Goal: Transaction & Acquisition: Purchase product/service

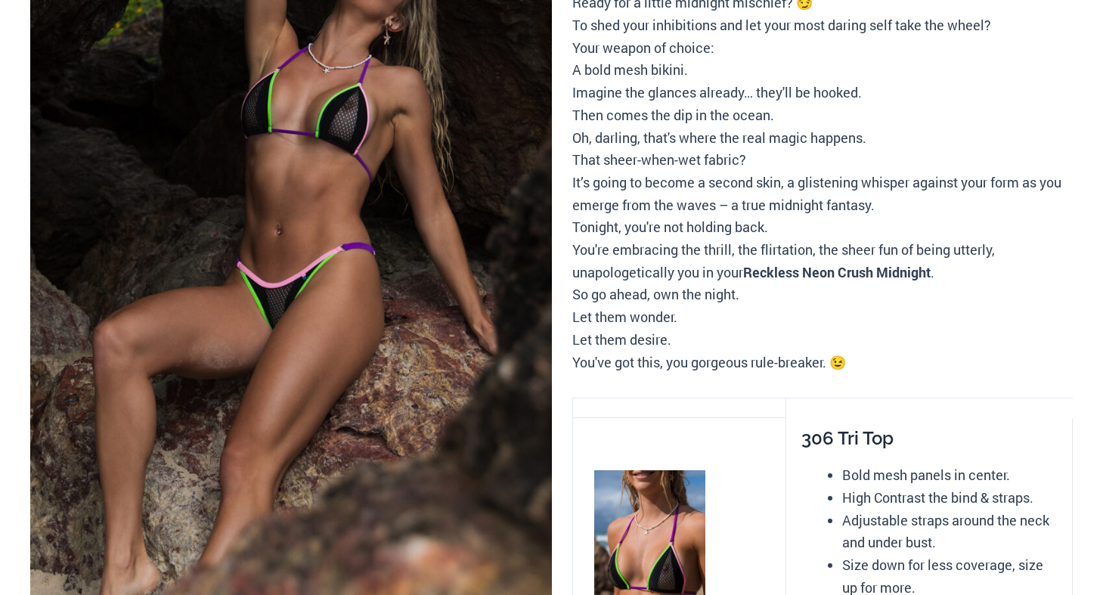
scroll to position [302, 0]
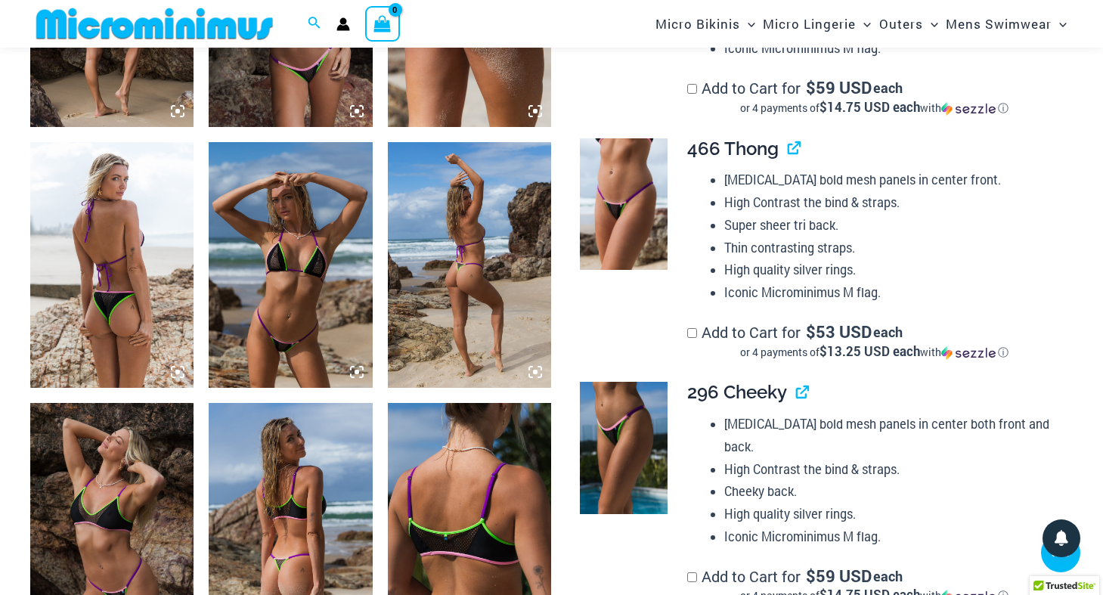
scroll to position [1044, 0]
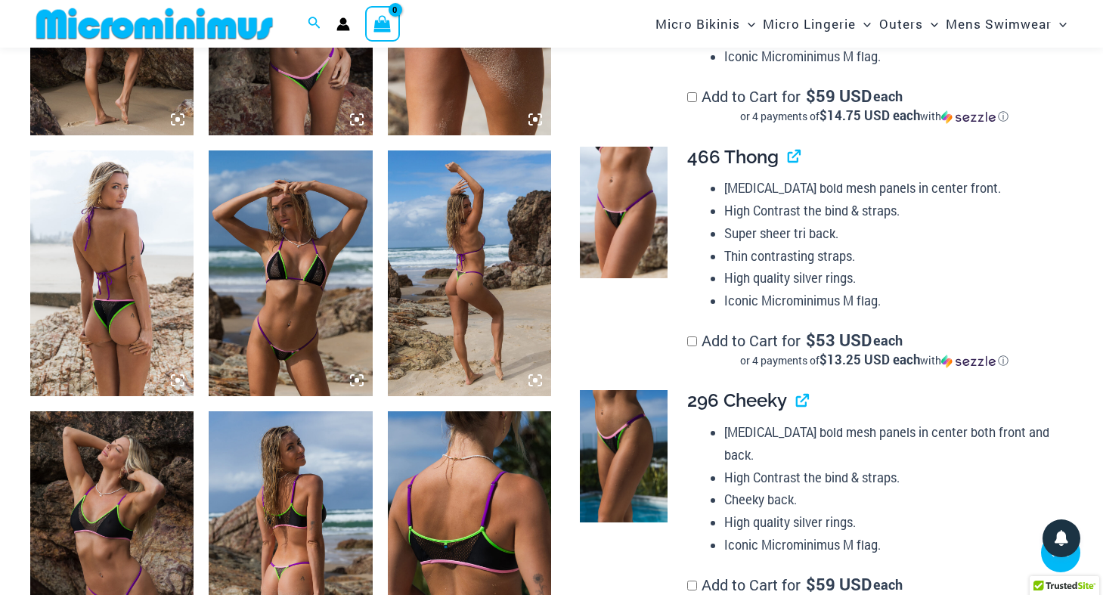
click at [296, 348] on img at bounding box center [290, 273] width 163 height 246
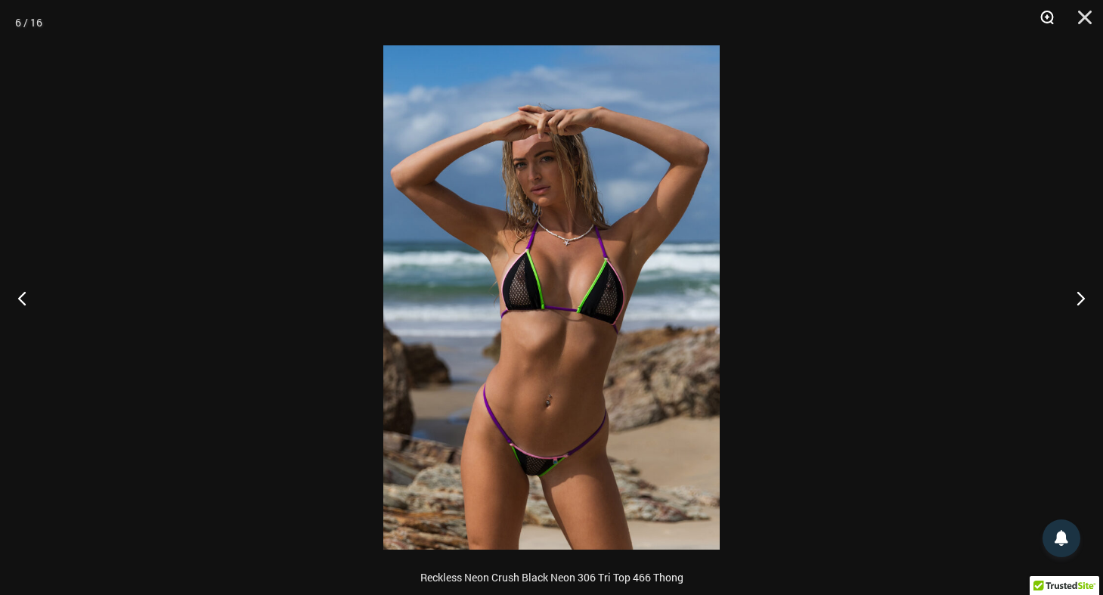
click at [1051, 14] on button "Zoom" at bounding box center [1042, 22] width 38 height 45
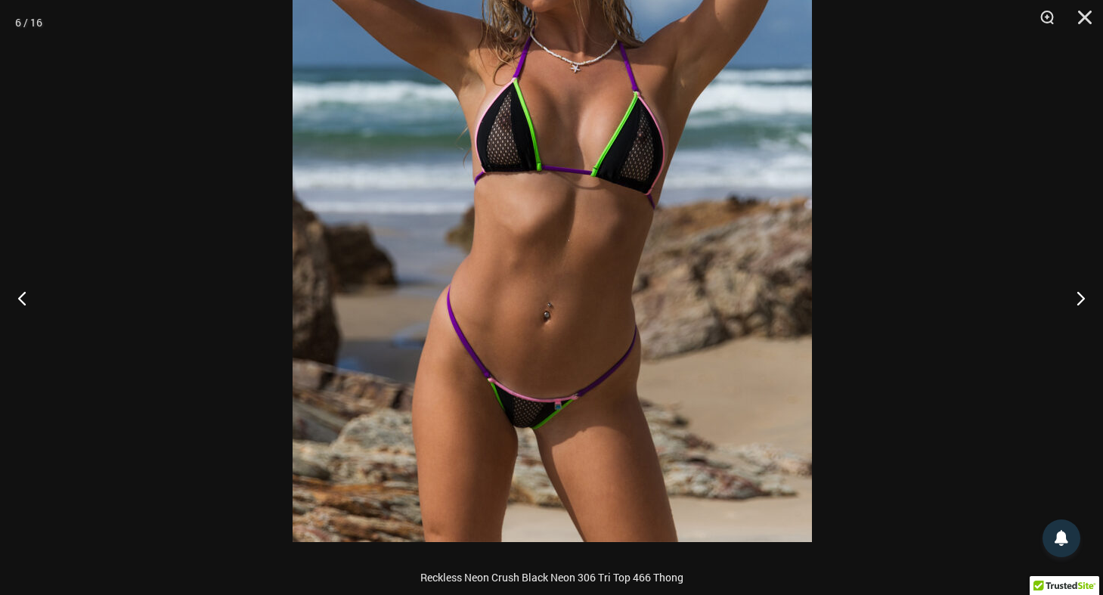
click at [757, 233] on img at bounding box center [551, 152] width 519 height 778
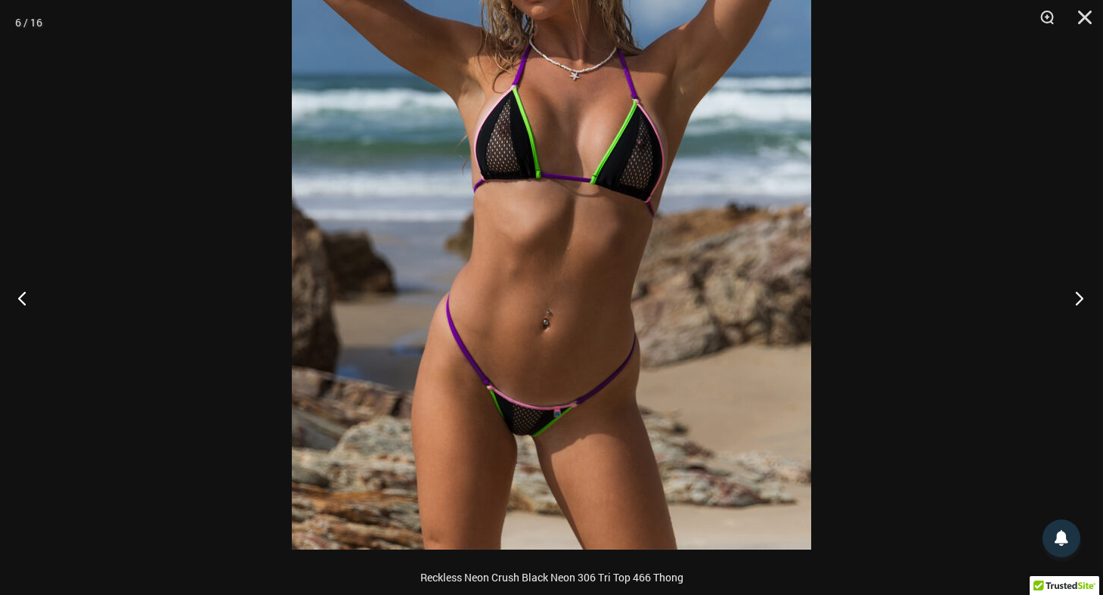
click at [1082, 299] on button "Next" at bounding box center [1074, 298] width 57 height 76
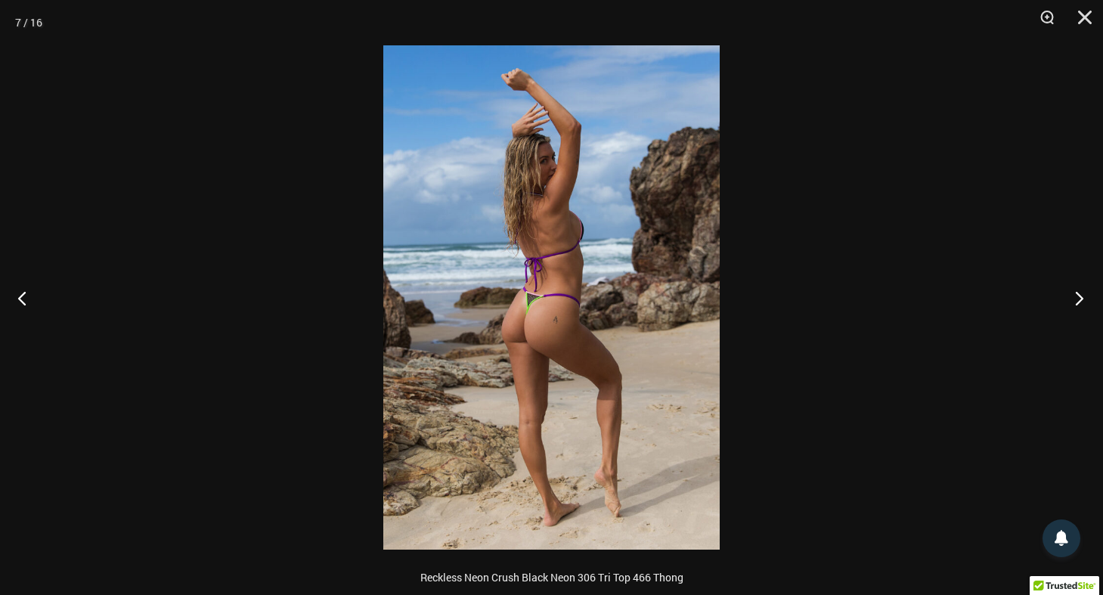
click at [1082, 299] on button "Next" at bounding box center [1074, 298] width 57 height 76
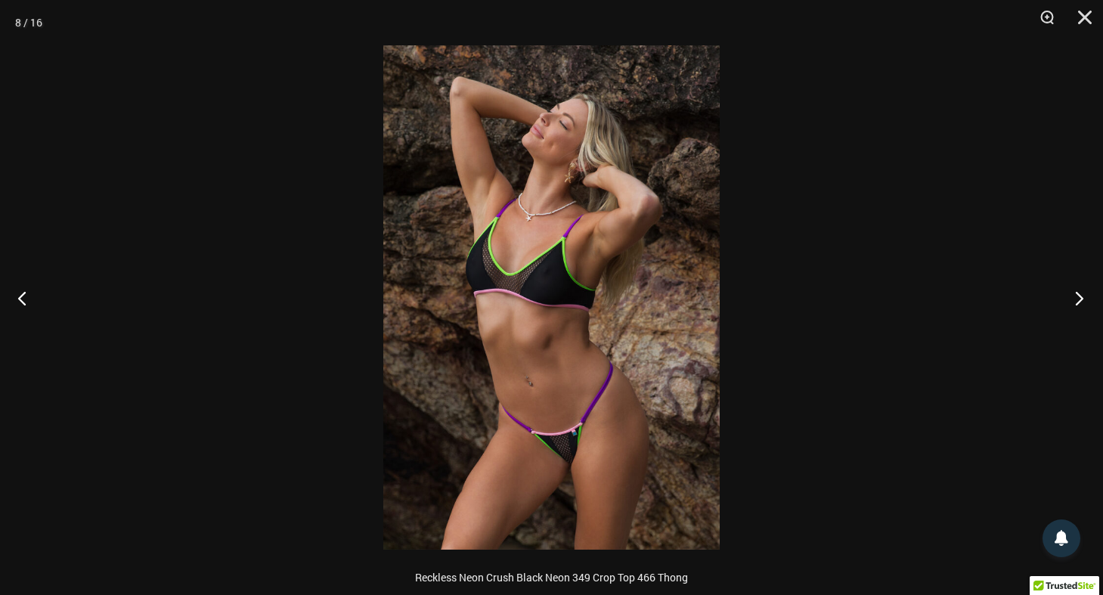
click at [1082, 299] on button "Next" at bounding box center [1074, 298] width 57 height 76
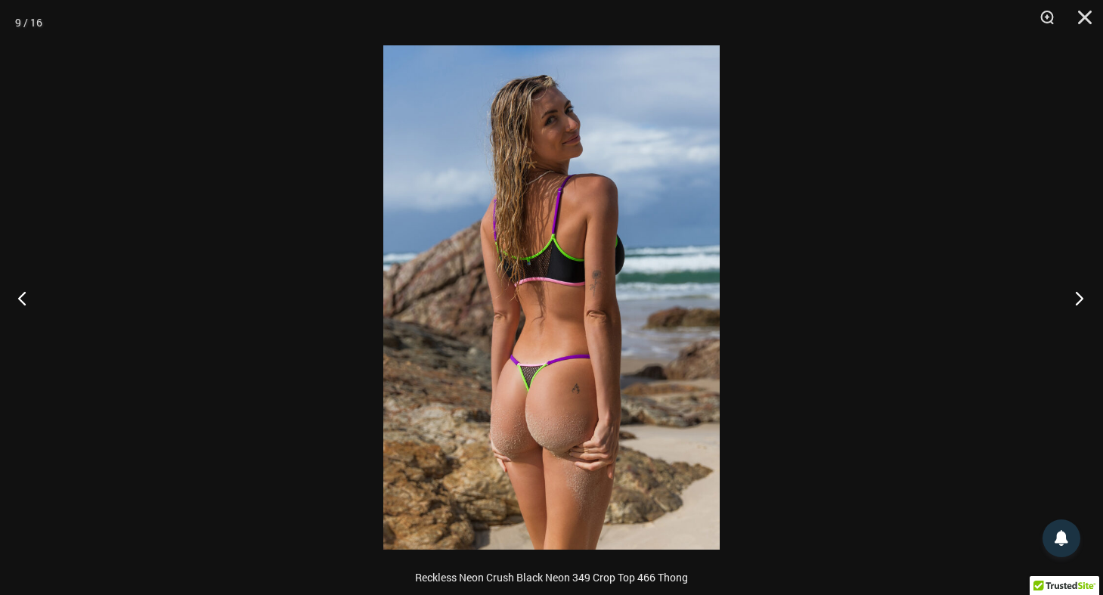
click at [1081, 299] on button "Next" at bounding box center [1074, 298] width 57 height 76
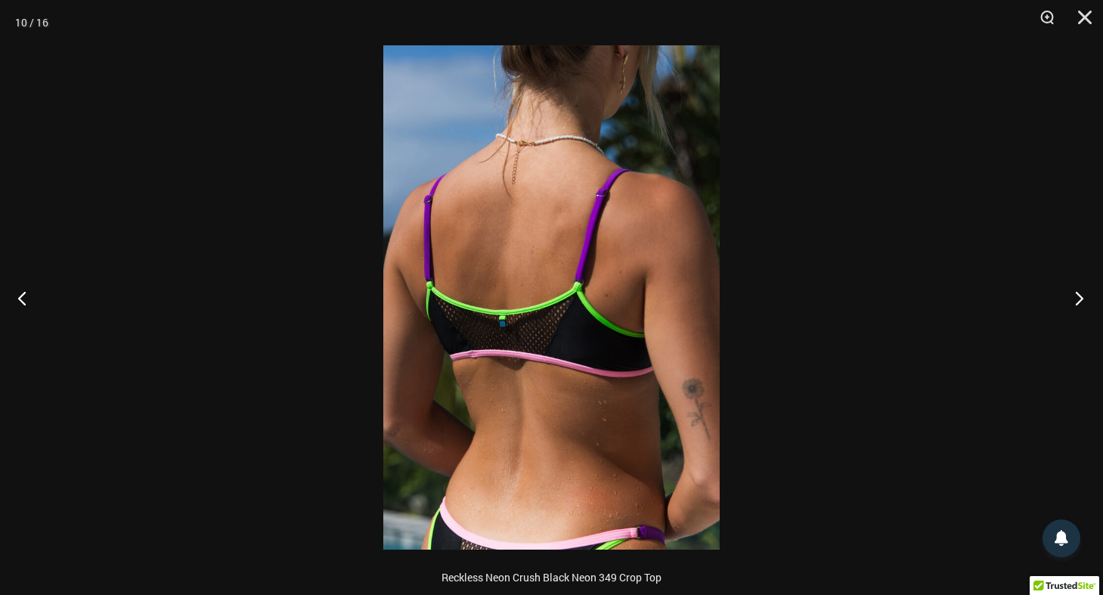
click at [1081, 299] on button "Next" at bounding box center [1074, 298] width 57 height 76
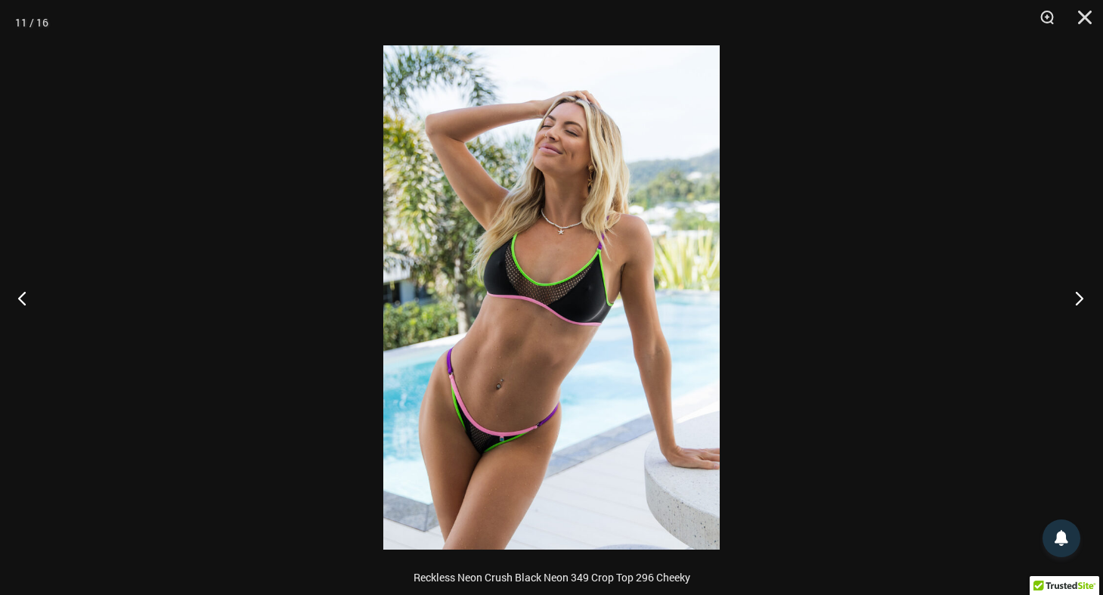
click at [1081, 299] on button "Next" at bounding box center [1074, 298] width 57 height 76
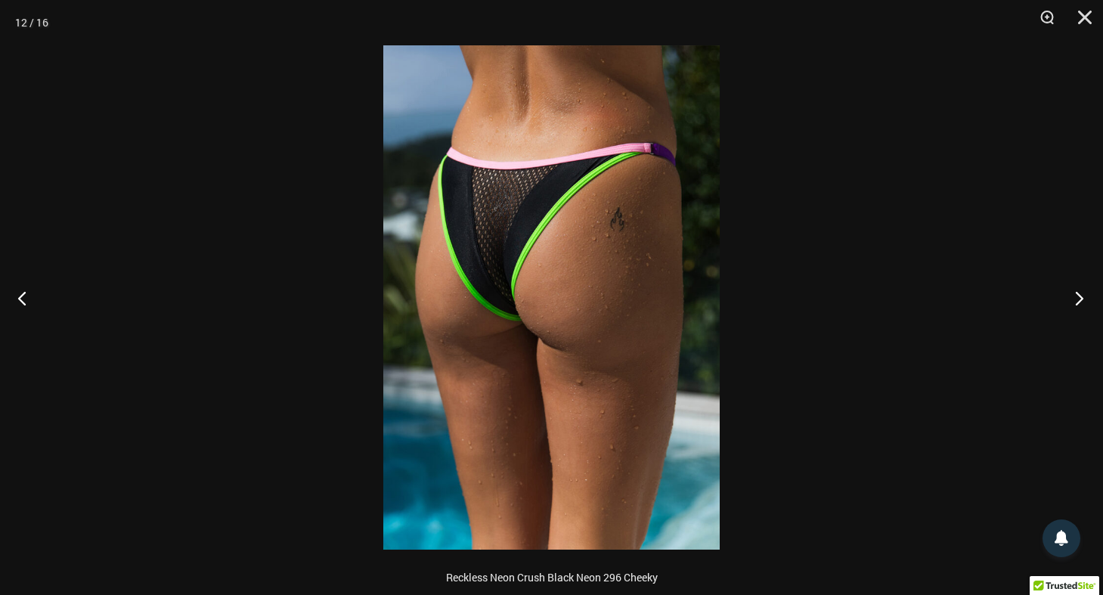
click at [1081, 299] on button "Next" at bounding box center [1074, 298] width 57 height 76
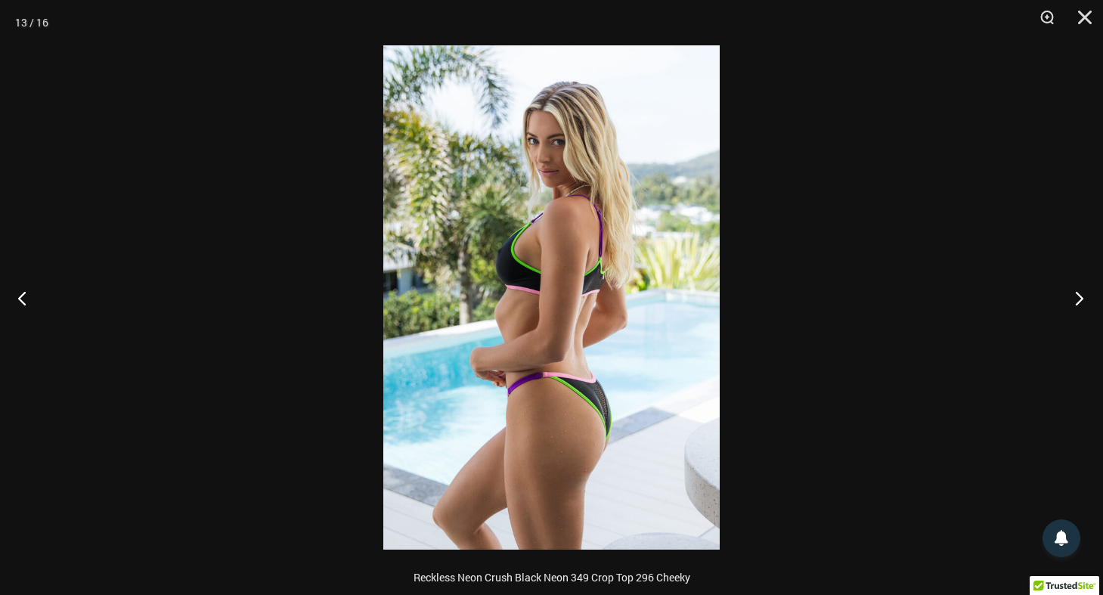
click at [1081, 299] on button "Next" at bounding box center [1074, 298] width 57 height 76
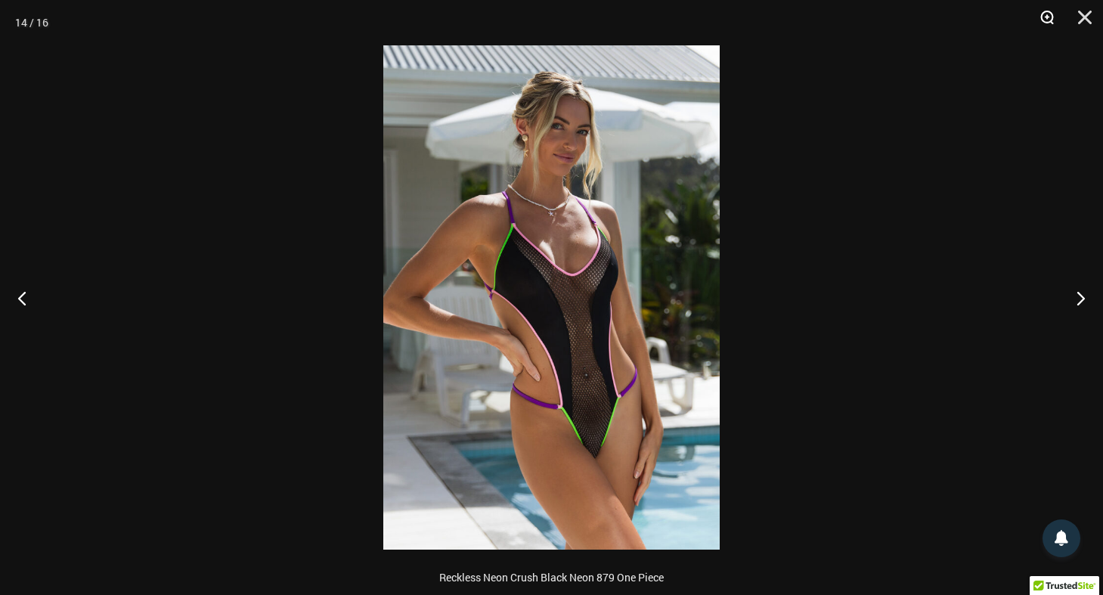
click at [1047, 18] on button "Zoom" at bounding box center [1042, 22] width 38 height 45
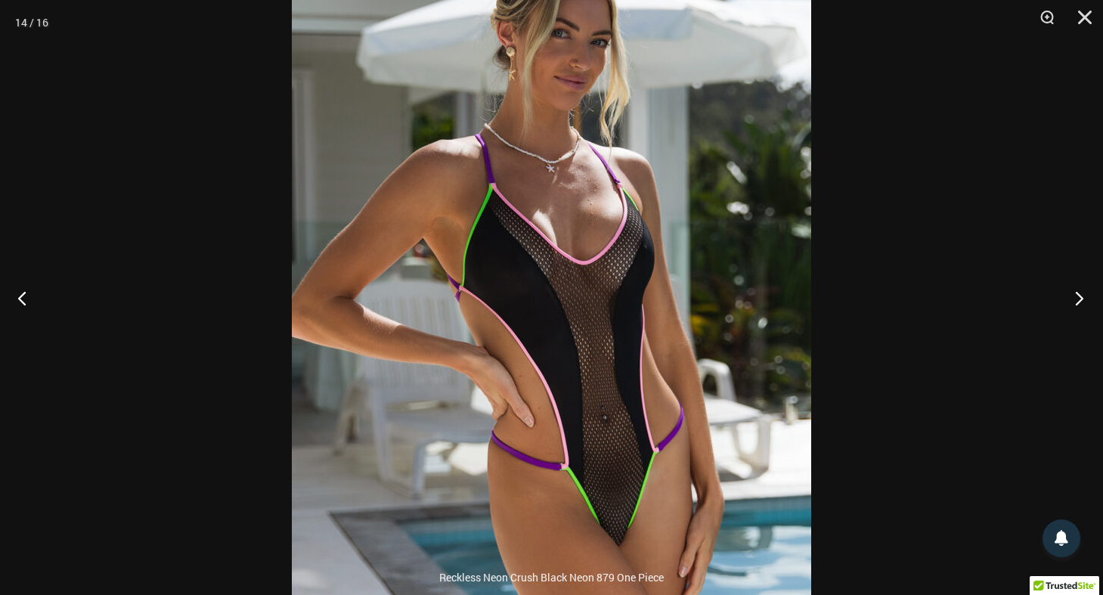
click at [1075, 291] on button "Next" at bounding box center [1074, 298] width 57 height 76
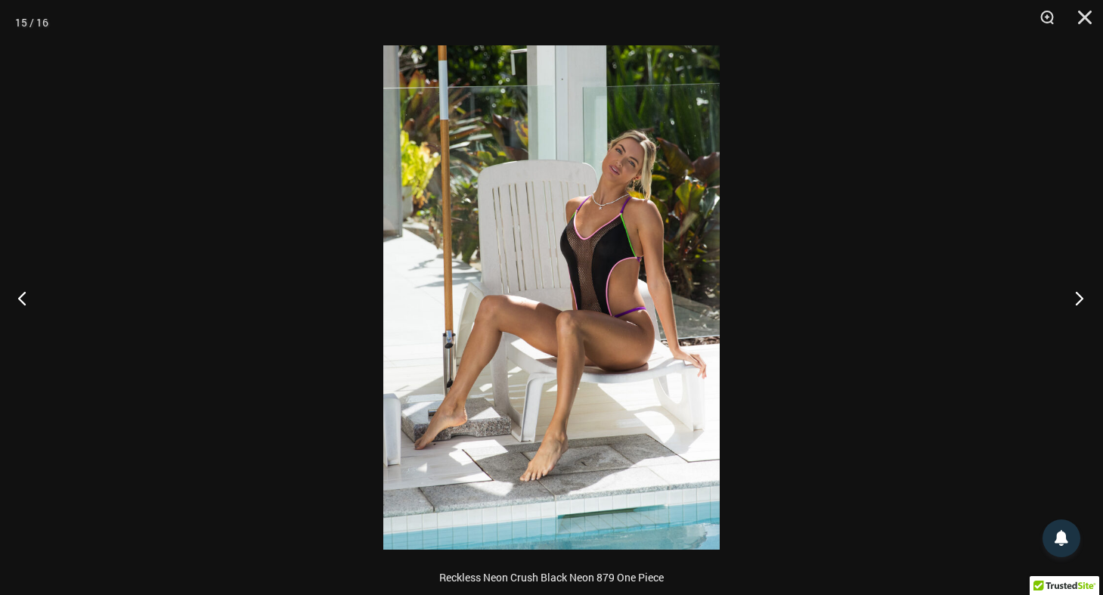
click at [1075, 291] on button "Next" at bounding box center [1074, 298] width 57 height 76
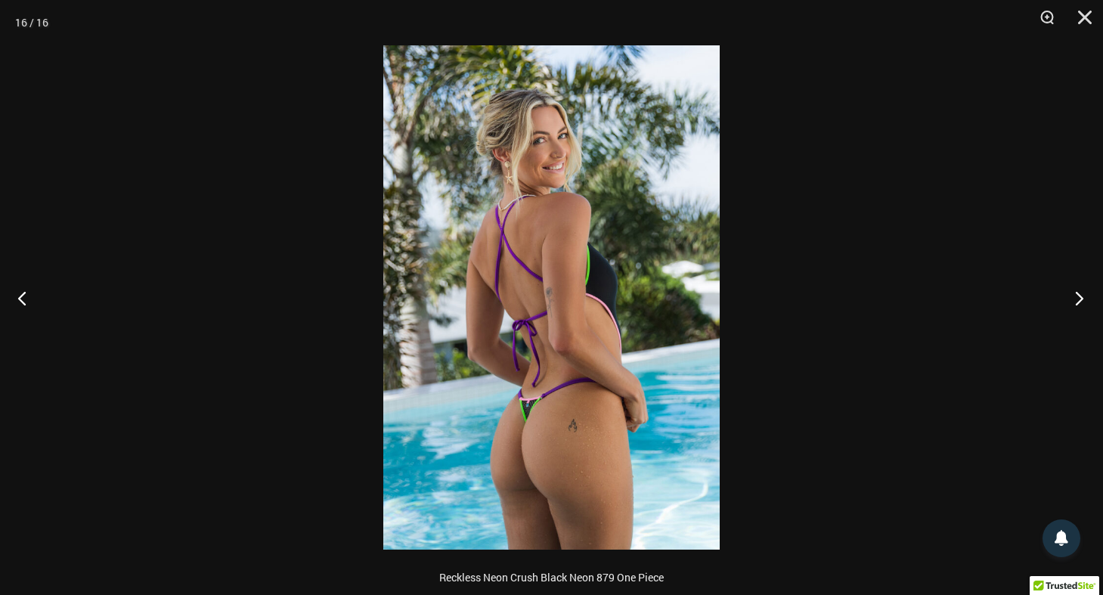
click at [1075, 291] on button "Next" at bounding box center [1074, 298] width 57 height 76
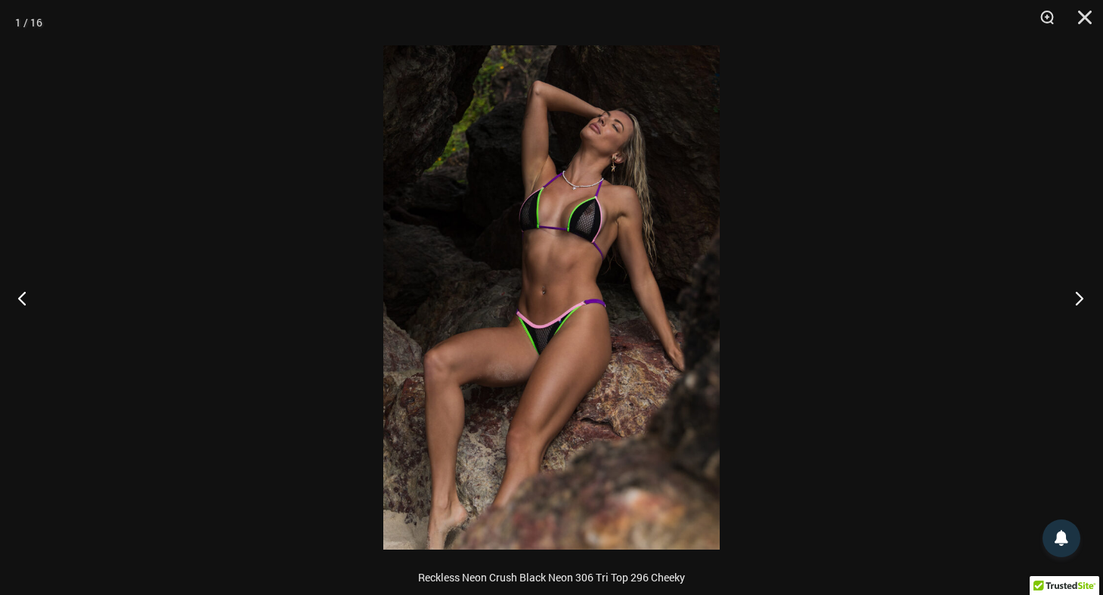
click at [1075, 291] on button "Next" at bounding box center [1074, 298] width 57 height 76
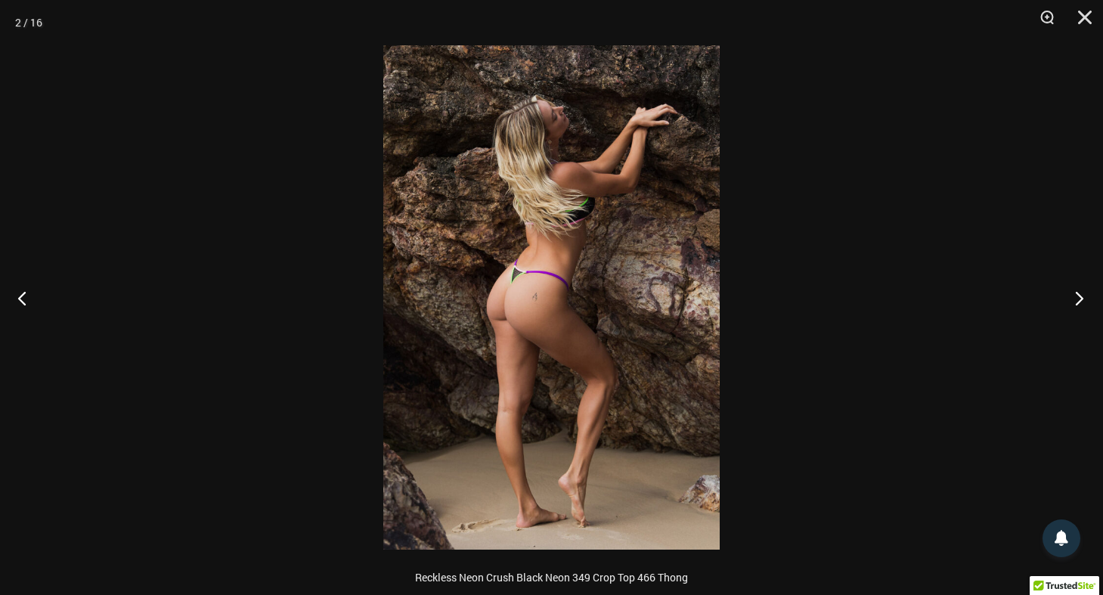
click at [1075, 291] on button "Next" at bounding box center [1074, 298] width 57 height 76
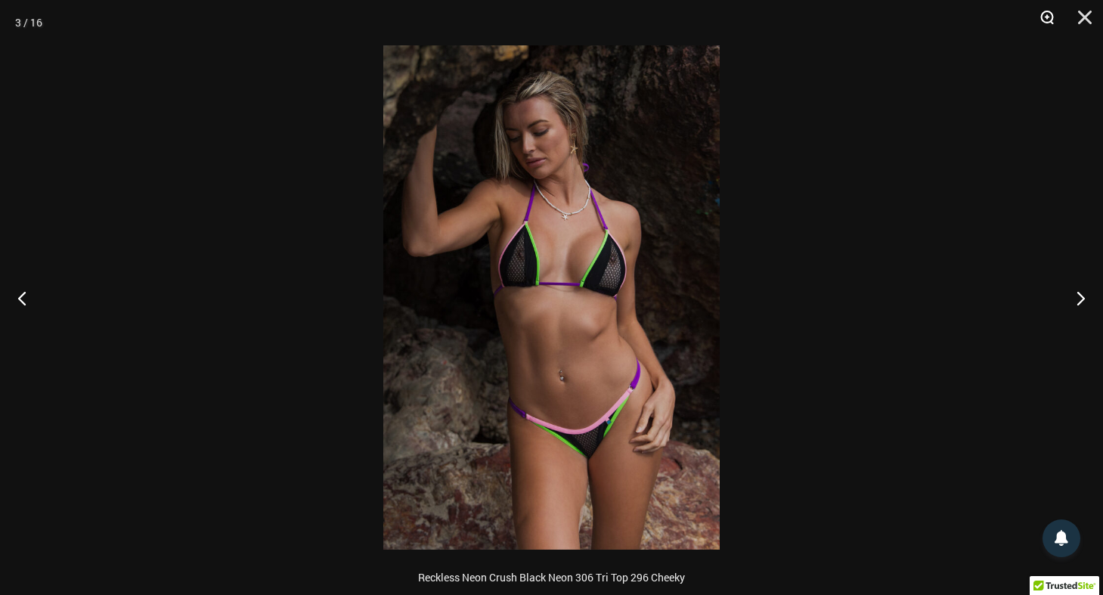
click at [1040, 16] on button "Zoom" at bounding box center [1042, 22] width 38 height 45
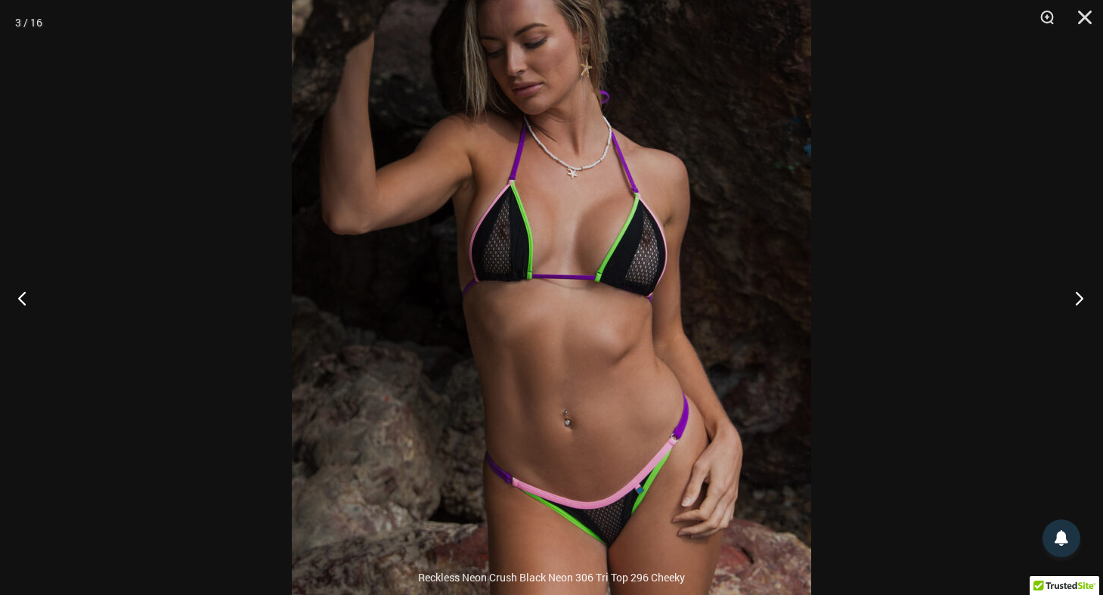
click at [1082, 292] on button "Next" at bounding box center [1074, 298] width 57 height 76
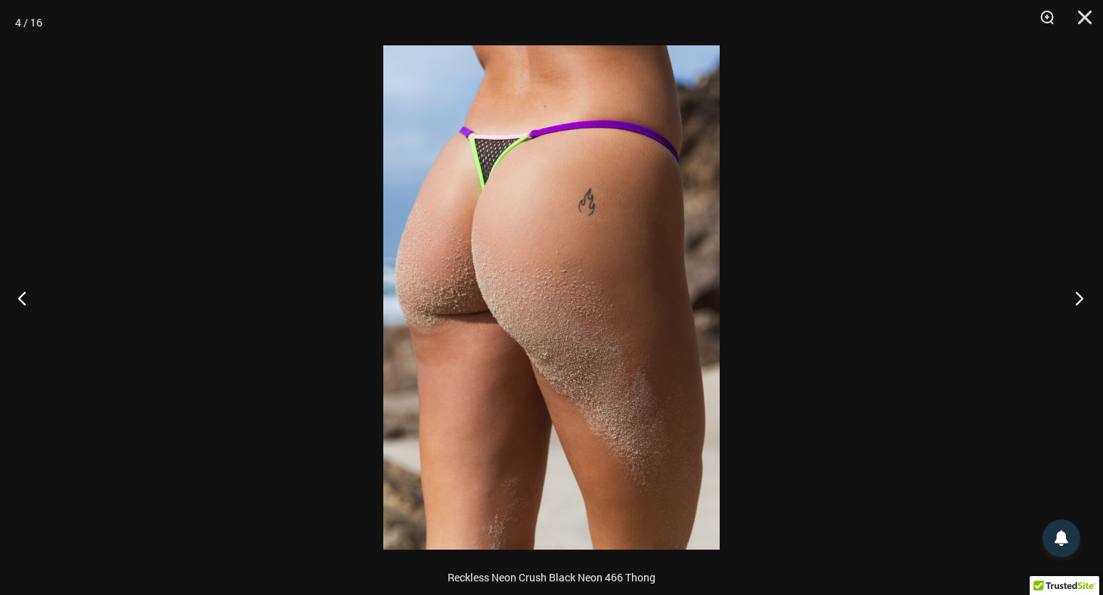
click at [1082, 292] on button "Next" at bounding box center [1074, 298] width 57 height 76
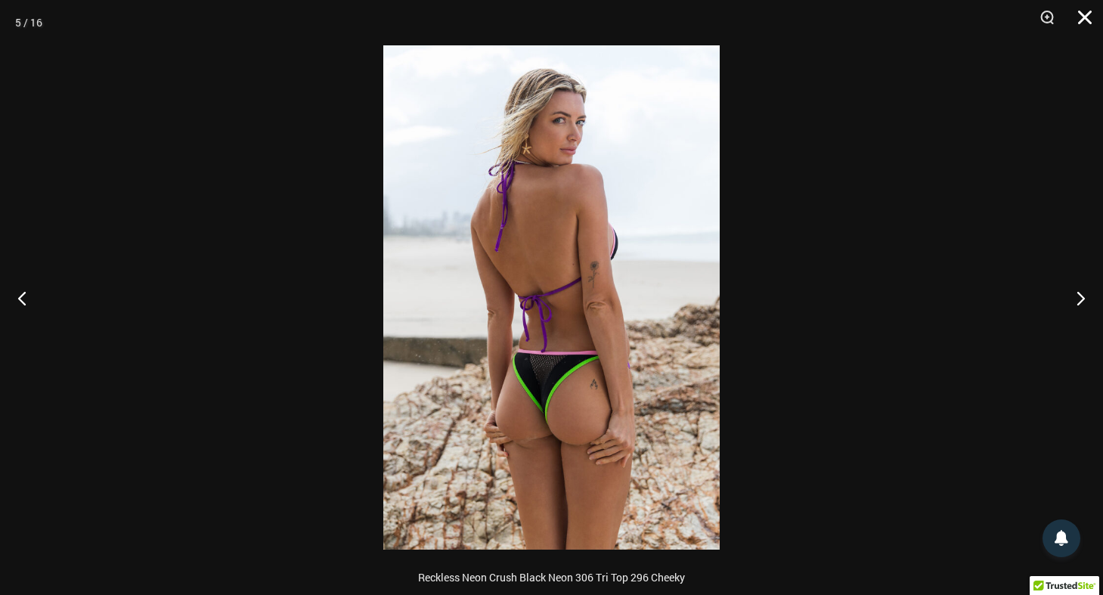
click at [1086, 18] on button "Close" at bounding box center [1079, 22] width 38 height 45
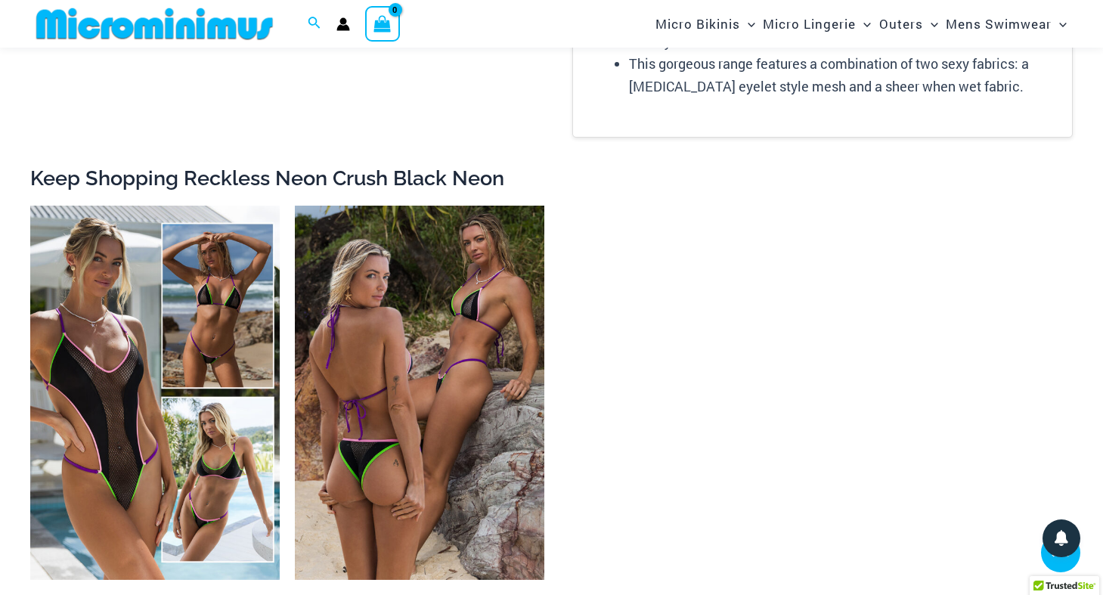
scroll to position [2632, 0]
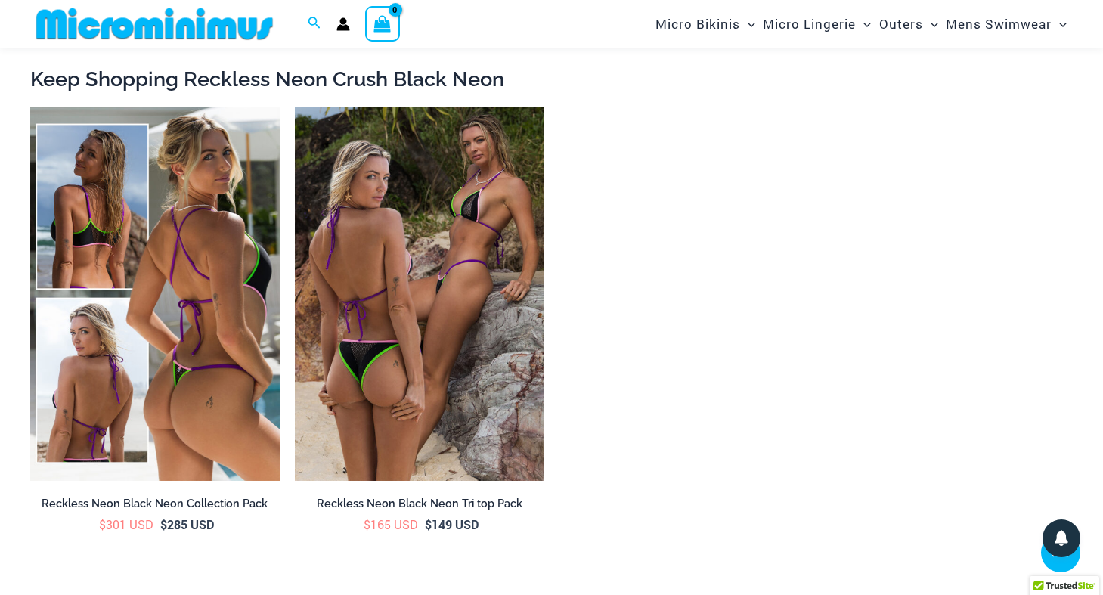
click at [173, 372] on img at bounding box center [154, 294] width 249 height 374
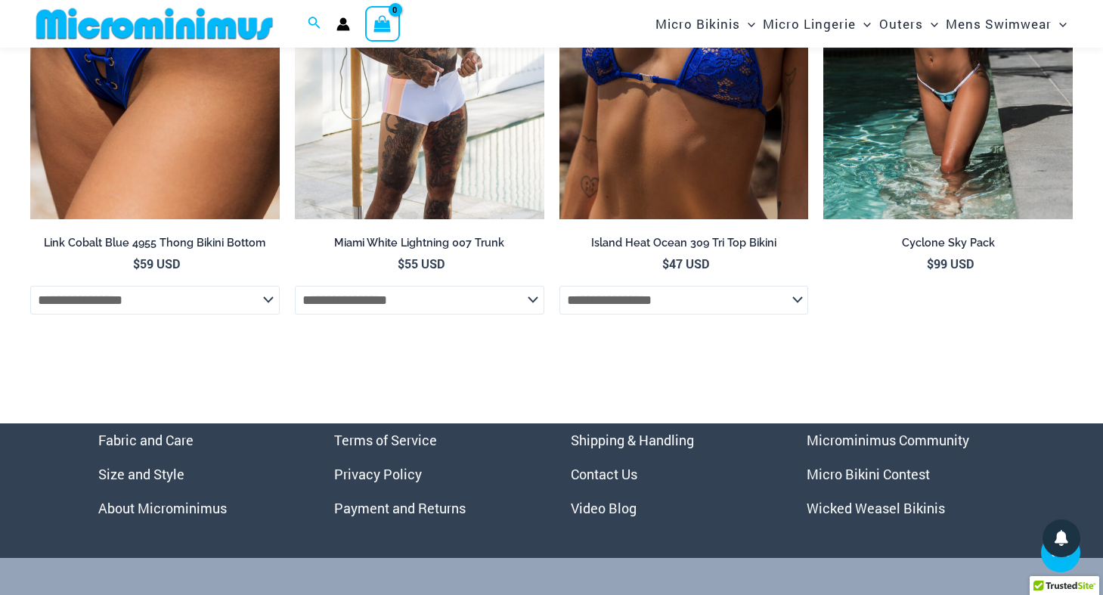
scroll to position [5957, 0]
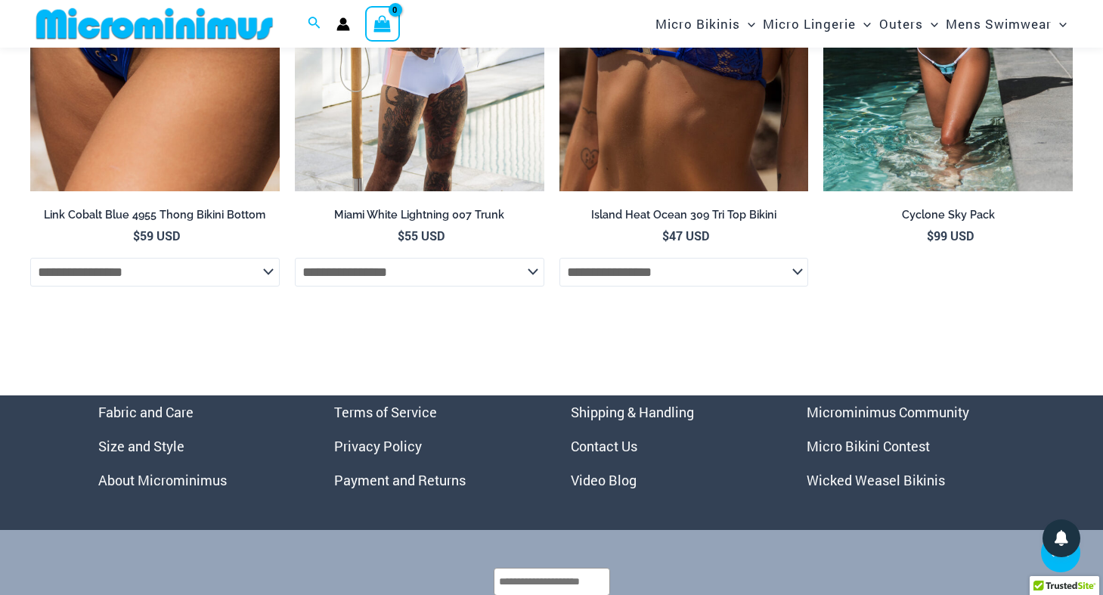
click at [875, 404] on link "Microminimus Community" at bounding box center [887, 412] width 162 height 18
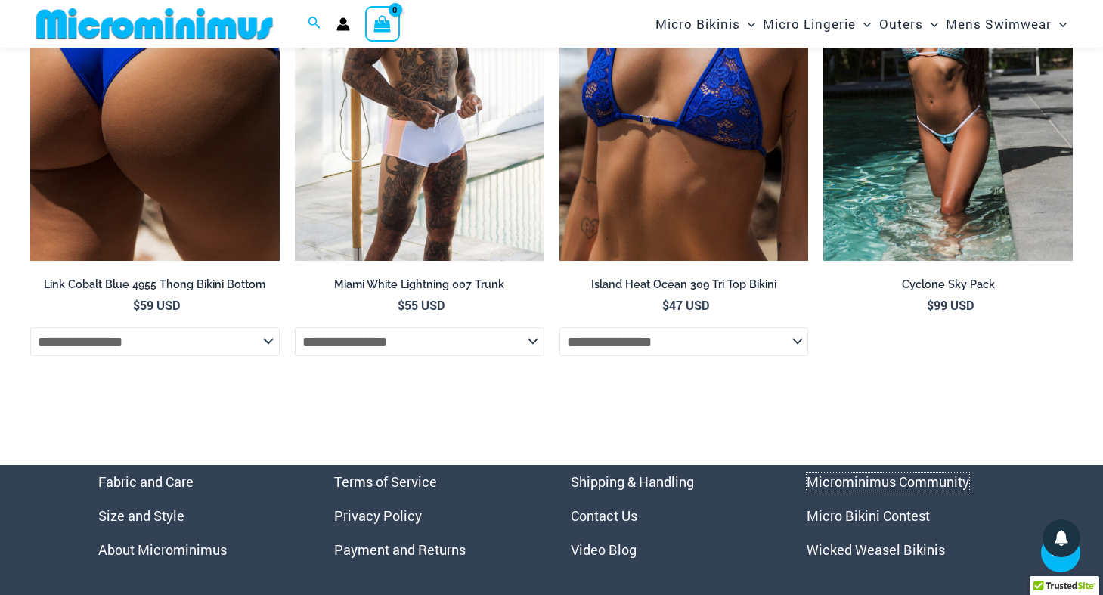
scroll to position [5806, 0]
